Goal: Find specific page/section: Find specific page/section

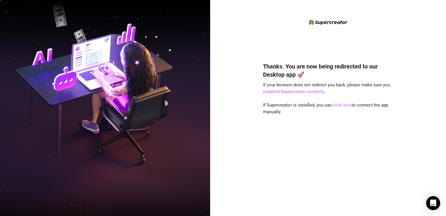
click at [341, 104] on link "click here" at bounding box center [342, 104] width 19 height 5
click at [344, 105] on link "click here" at bounding box center [342, 104] width 19 height 5
drag, startPoint x: 344, startPoint y: 105, endPoint x: 371, endPoint y: 135, distance: 40.5
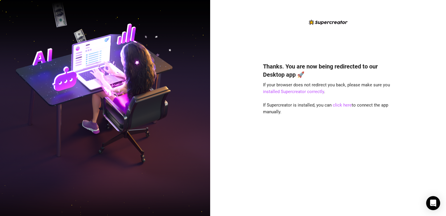
click at [371, 135] on div "Thanks. You are now being redirected to our Desktop app 🚀 If your browser does …" at bounding box center [328, 130] width 130 height 152
click at [345, 103] on link "click here" at bounding box center [342, 104] width 19 height 5
click at [323, 150] on div "Thanks. You are now being redirected to our Desktop app 🚀 If your browser does …" at bounding box center [328, 130] width 130 height 152
click at [338, 106] on link "click here" at bounding box center [342, 104] width 19 height 5
click at [262, 8] on div "Thanks. You are now being redirected to our Desktop app 🚀 If your browser does …" at bounding box center [328, 108] width 236 height 216
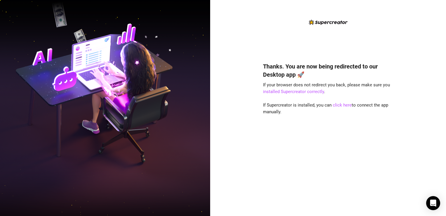
click at [390, 17] on div "Thanks. You are now being redirected to our Desktop app 🚀 If your browser does …" at bounding box center [328, 108] width 236 height 216
